Goal: Task Accomplishment & Management: Manage account settings

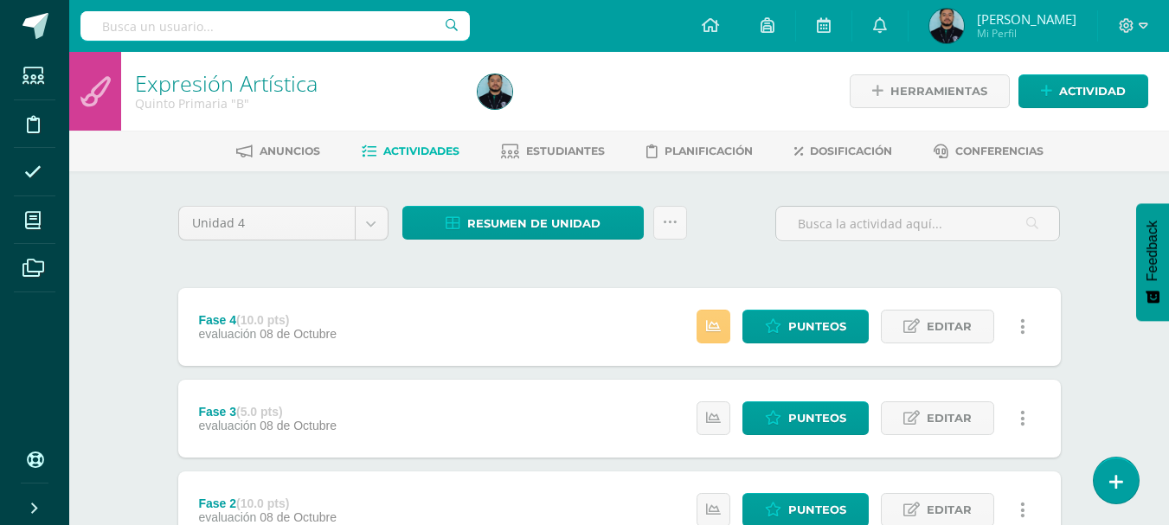
click at [1115, 29] on div at bounding box center [1133, 26] width 71 height 52
click at [1118, 29] on div at bounding box center [1133, 26] width 71 height 52
click at [1132, 26] on icon at bounding box center [1127, 25] width 15 height 15
click at [1075, 103] on link "Configuración" at bounding box center [1079, 92] width 137 height 25
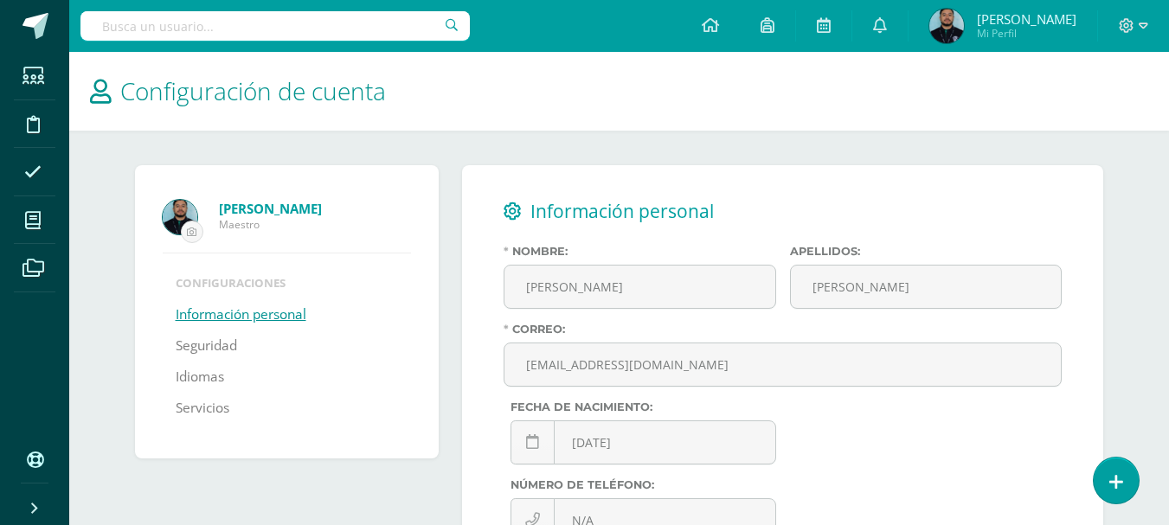
click at [500, 305] on div "Nombre: Osvaldo" at bounding box center [640, 284] width 286 height 78
click at [202, 350] on link "Seguridad" at bounding box center [206, 345] width 61 height 31
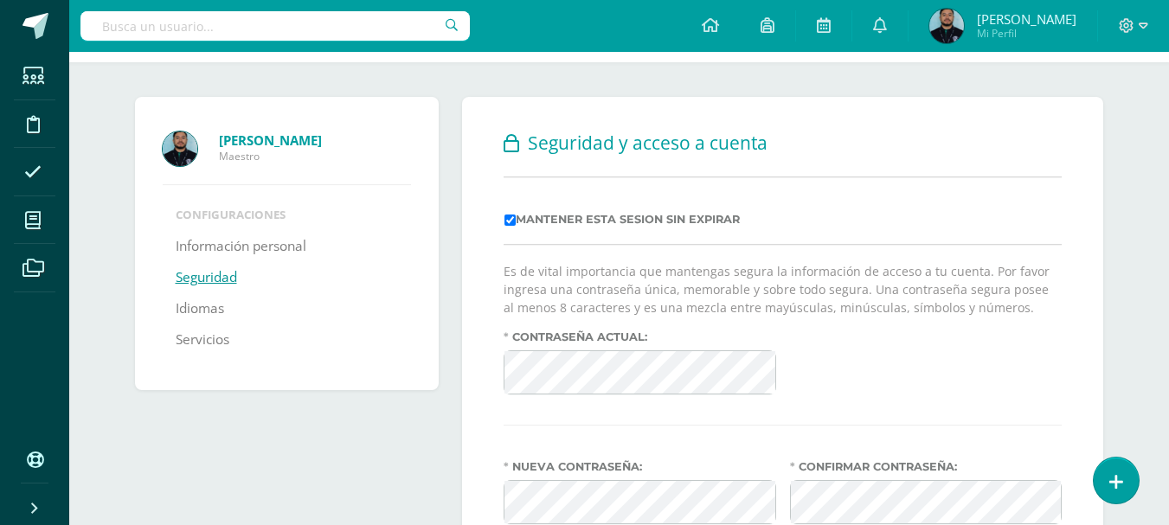
scroll to position [69, 0]
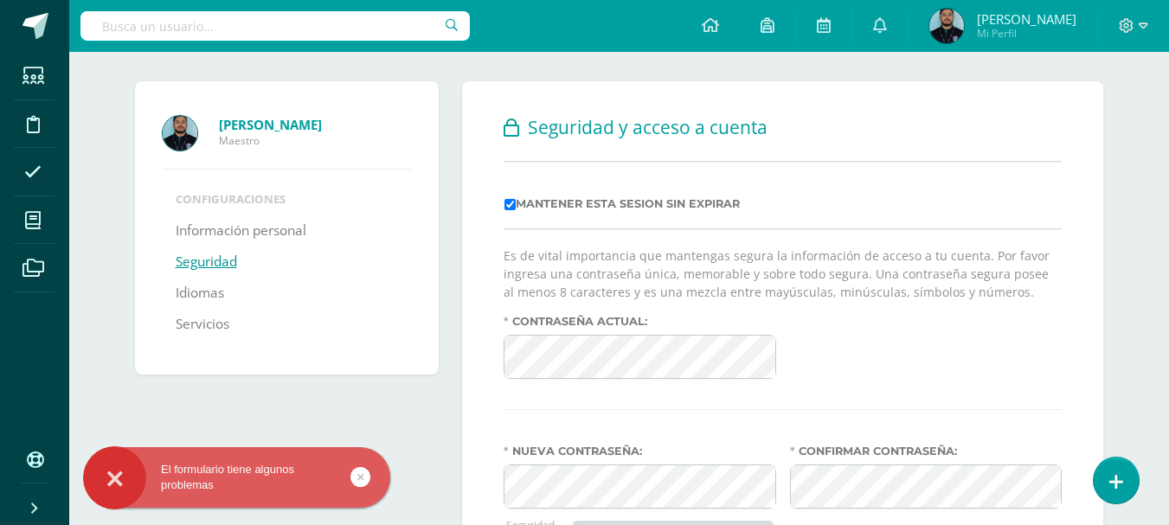
scroll to position [89, 0]
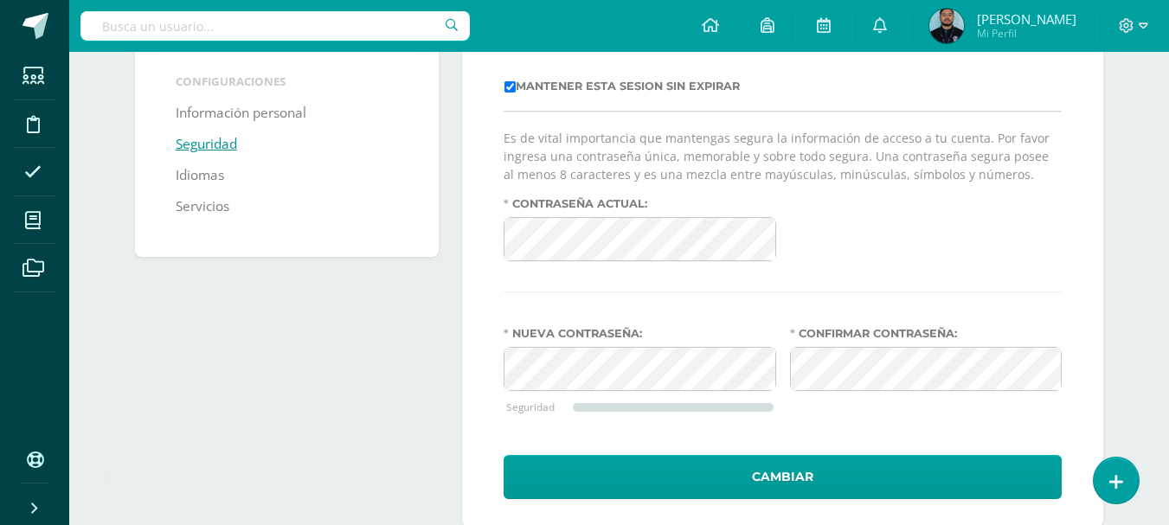
scroll to position [216, 0]
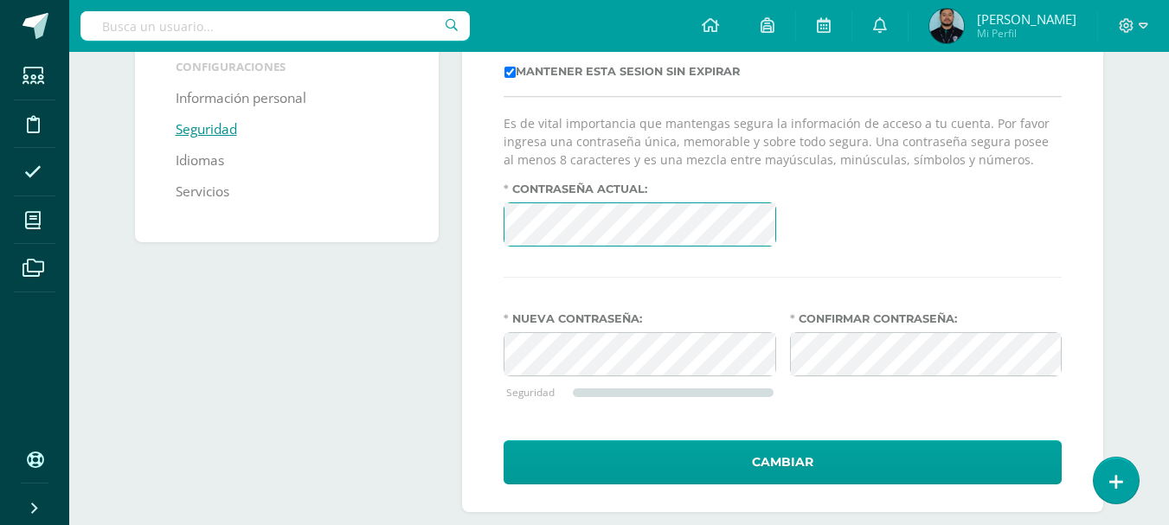
click at [504, 440] on button "Cambiar" at bounding box center [783, 462] width 558 height 44
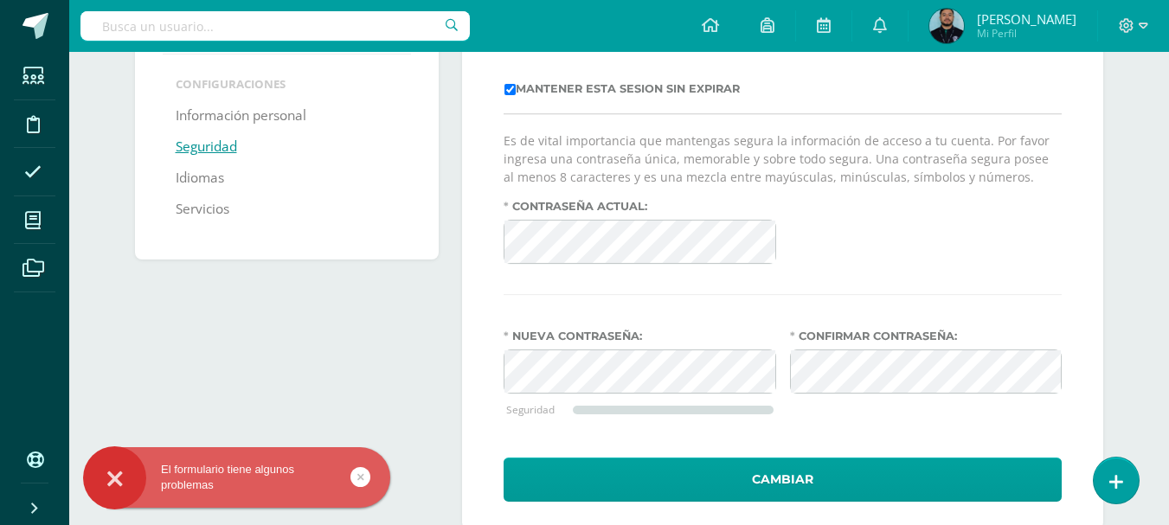
scroll to position [204, 0]
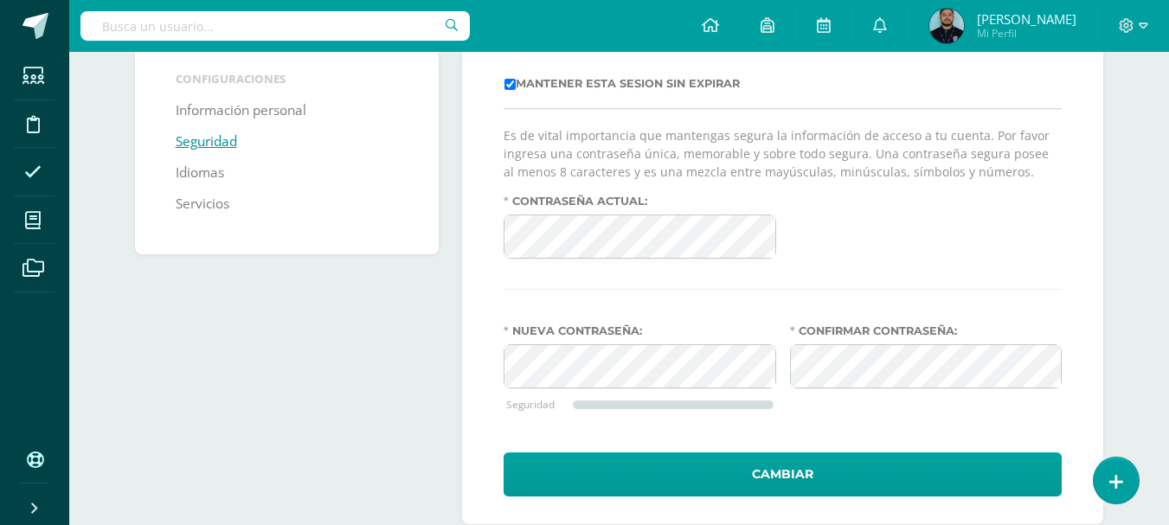
click at [513, 92] on div "Mantener esta sesion sin expirar" at bounding box center [783, 83] width 558 height 49
click at [511, 87] on input "Mantener esta sesion sin expirar" at bounding box center [509, 84] width 11 height 11
checkbox input "false"
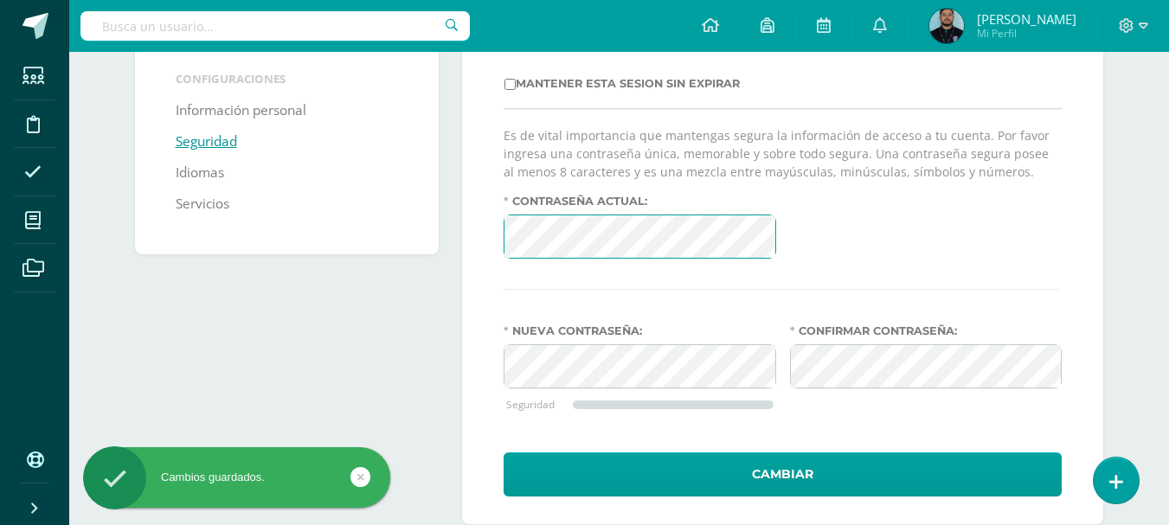
click at [504, 452] on button "Cambiar" at bounding box center [783, 474] width 558 height 44
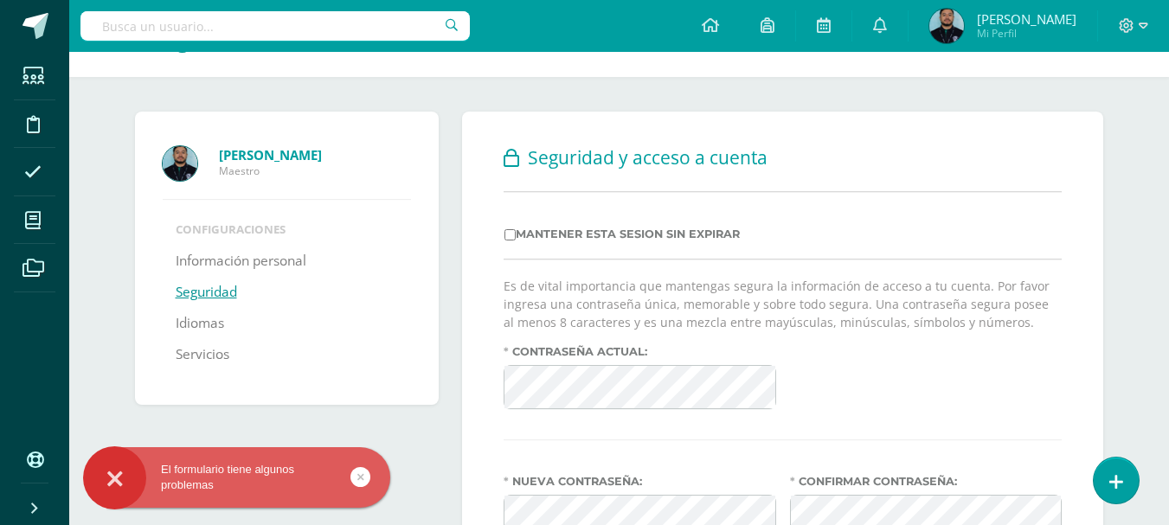
scroll to position [55, 0]
click at [510, 241] on td "Mantener esta sesion sin expirar" at bounding box center [622, 233] width 237 height 15
click at [510, 236] on input "Mantener esta sesion sin expirar" at bounding box center [509, 233] width 11 height 11
checkbox input "true"
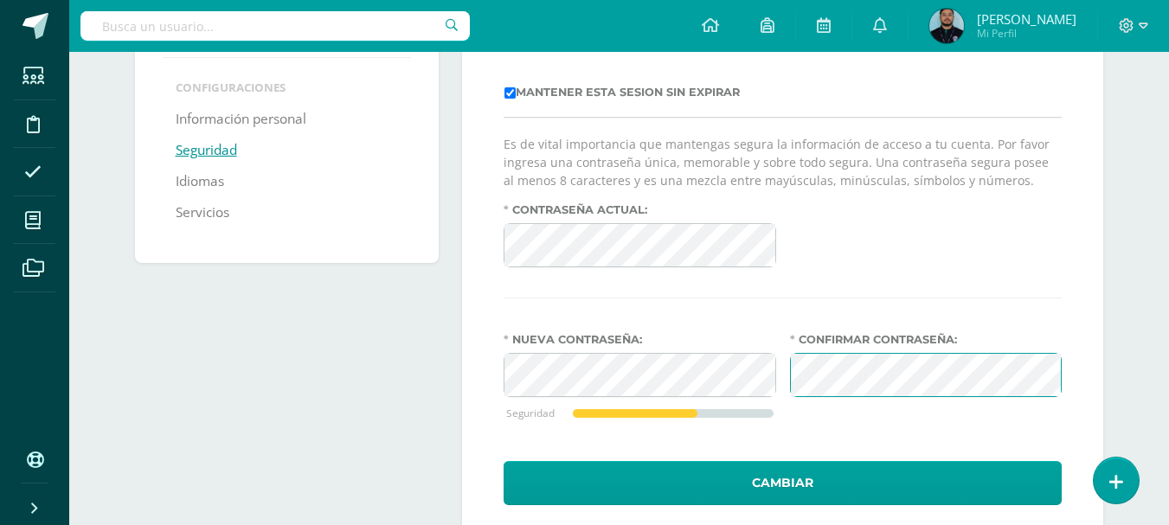
scroll to position [238, 0]
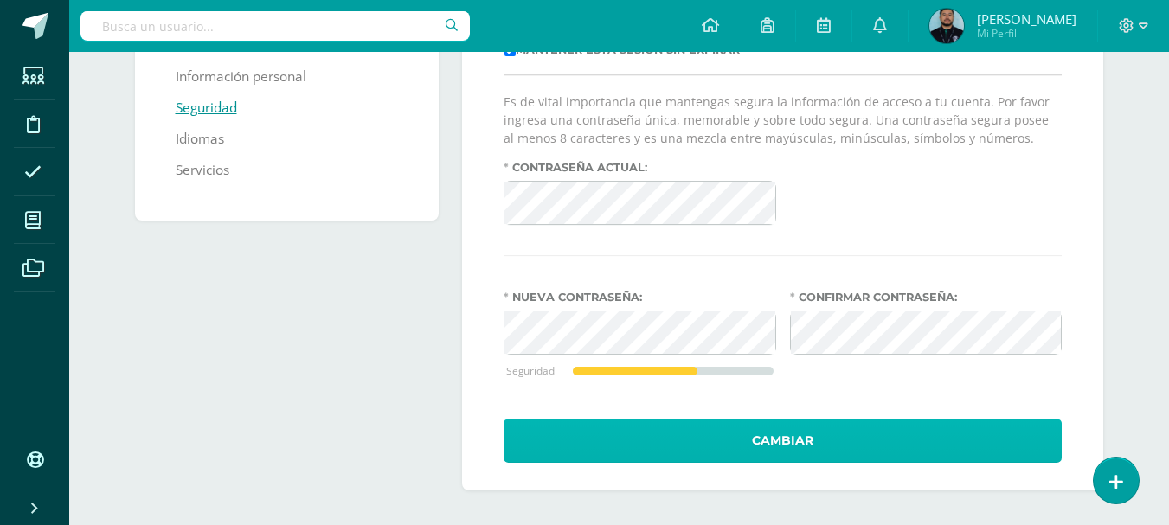
click at [799, 436] on button "Cambiar" at bounding box center [783, 441] width 558 height 44
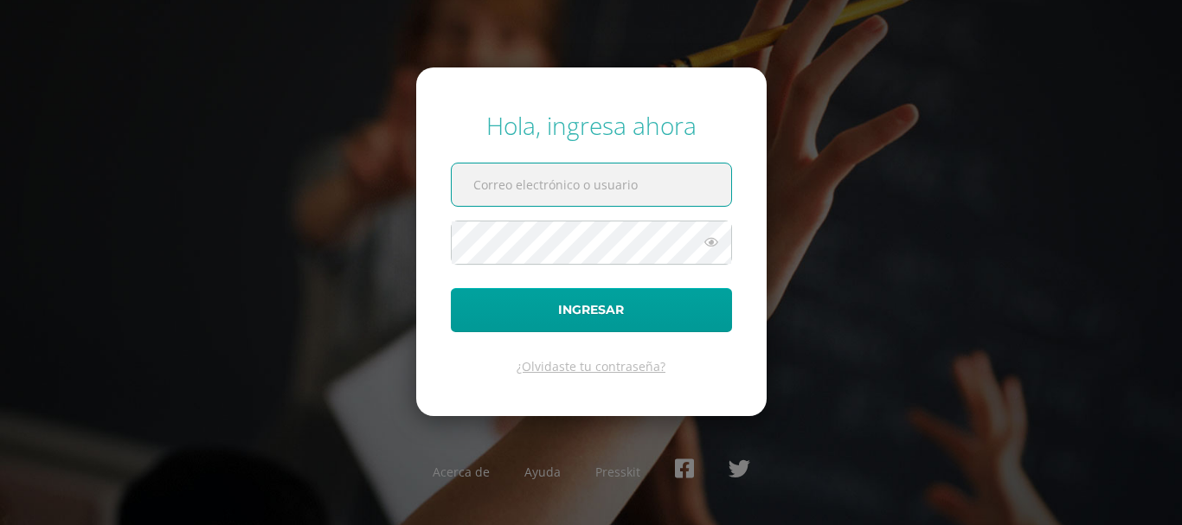
click at [491, 202] on input "text" at bounding box center [591, 185] width 279 height 42
click at [481, 196] on input "text" at bounding box center [591, 185] width 279 height 42
type input "[EMAIL_ADDRESS][DOMAIN_NAME]"
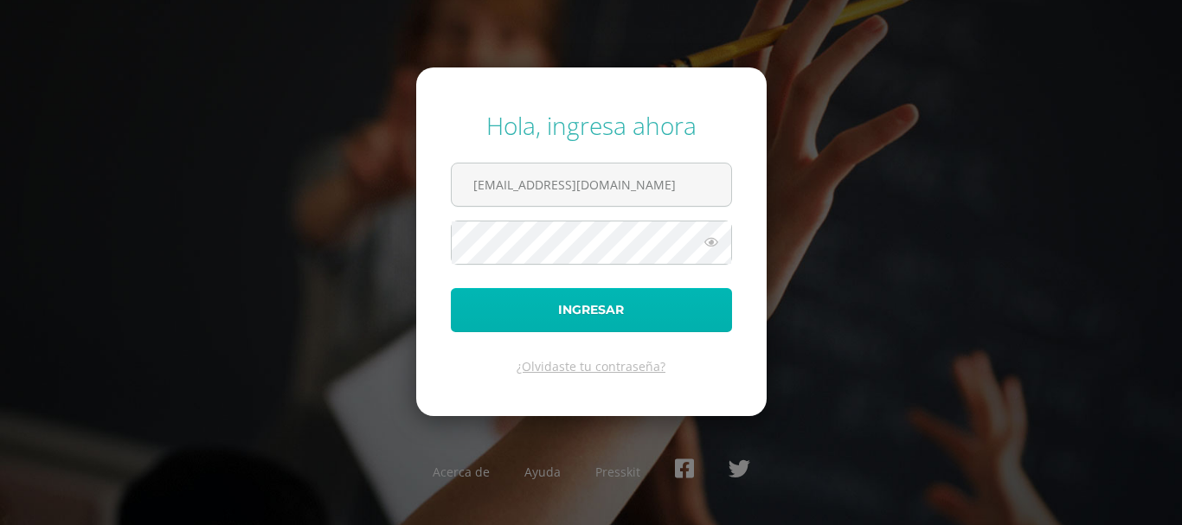
click at [546, 303] on button "Ingresar" at bounding box center [591, 310] width 281 height 44
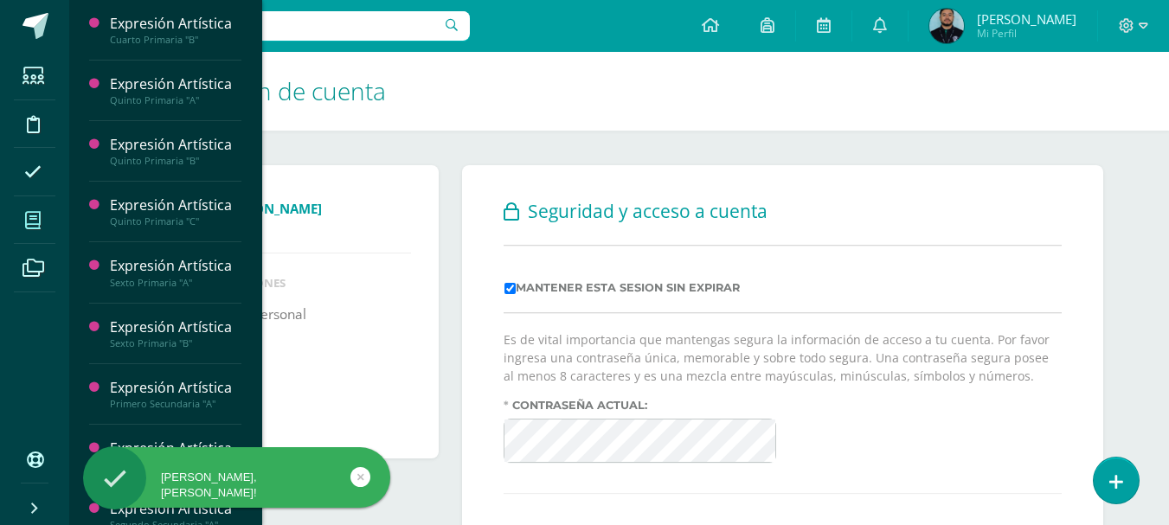
click at [35, 222] on icon at bounding box center [33, 220] width 16 height 17
